Goal: Transaction & Acquisition: Purchase product/service

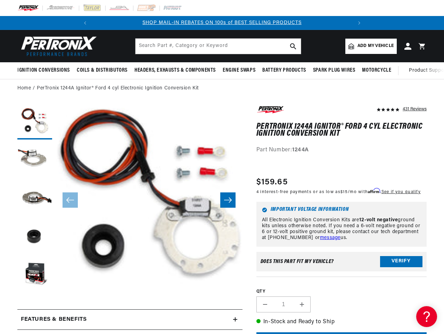
click at [37, 310] on button "Open media 1 in modal" at bounding box center [37, 310] width 0 height 0
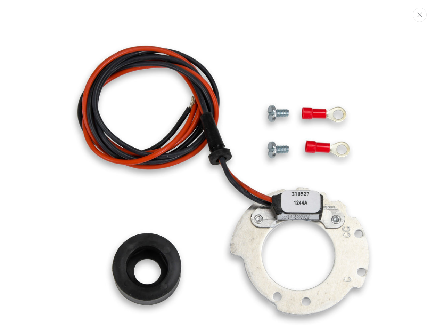
click at [86, 23] on img "Media gallery" at bounding box center [222, 191] width 368 height 368
